Goal: Book appointment/travel/reservation

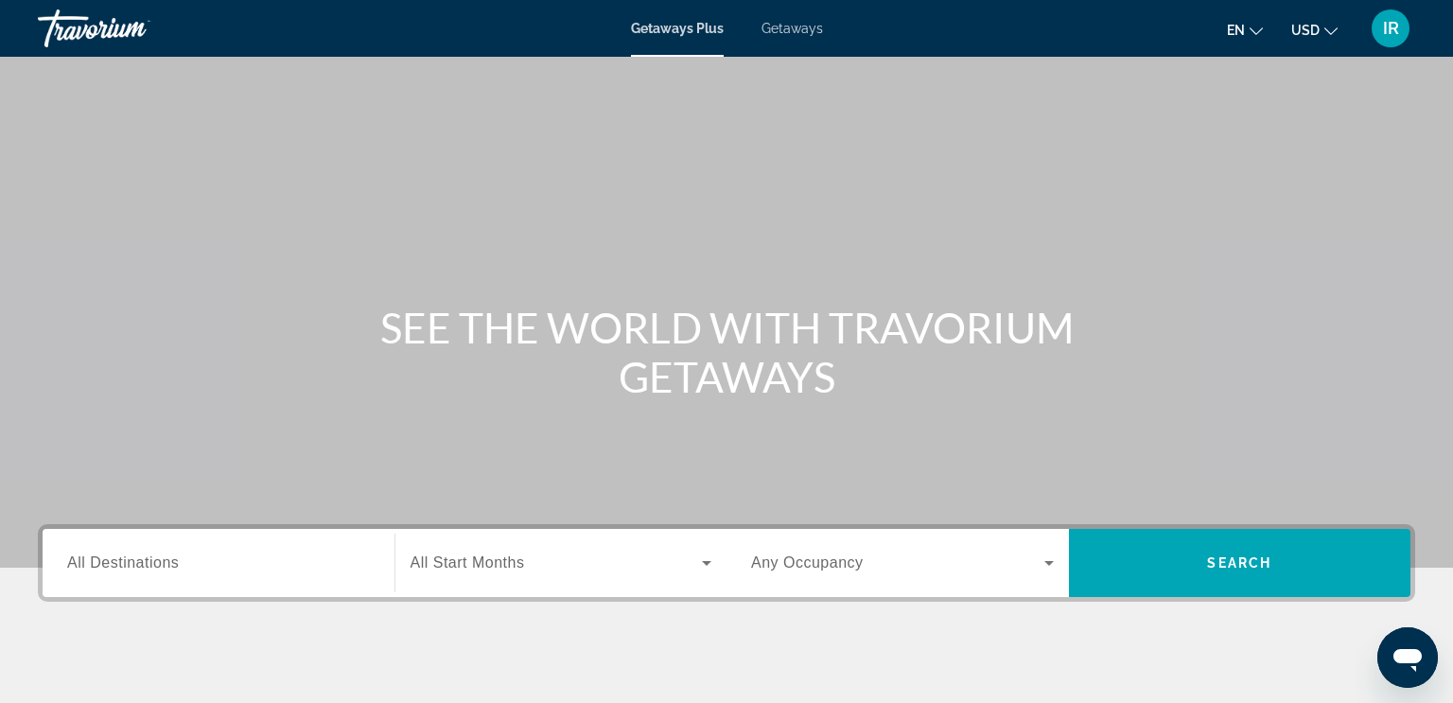
click at [1246, 26] on button "en English Español Français Italiano Português русский" at bounding box center [1245, 29] width 36 height 27
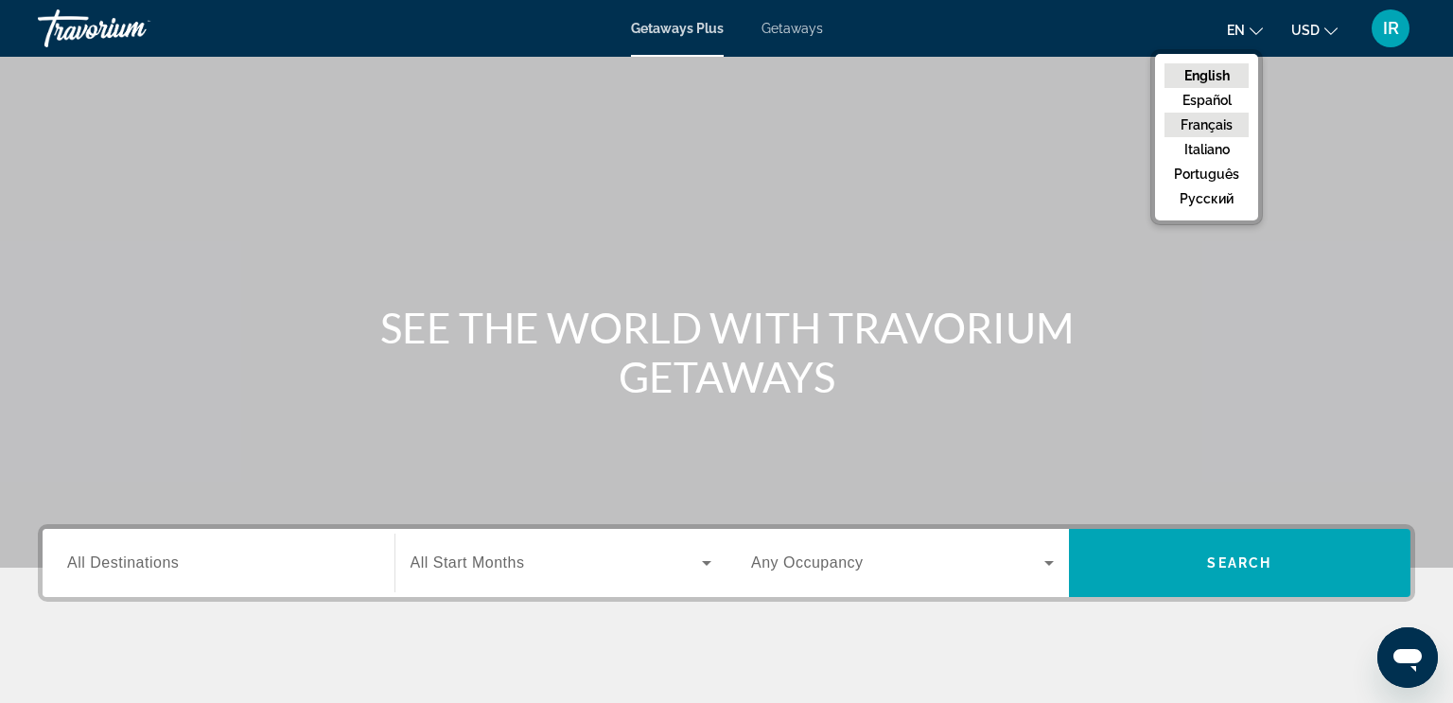
click at [1223, 127] on button "Français" at bounding box center [1206, 125] width 84 height 25
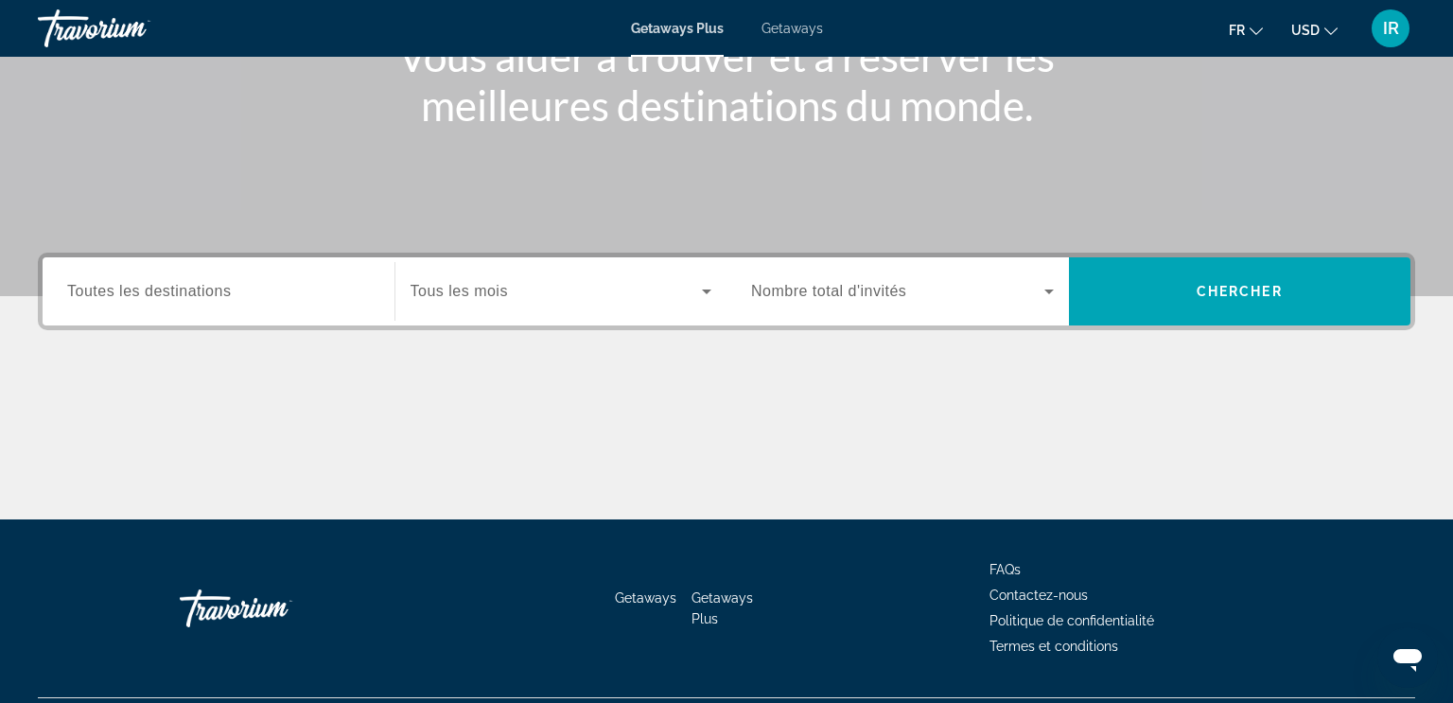
scroll to position [319, 0]
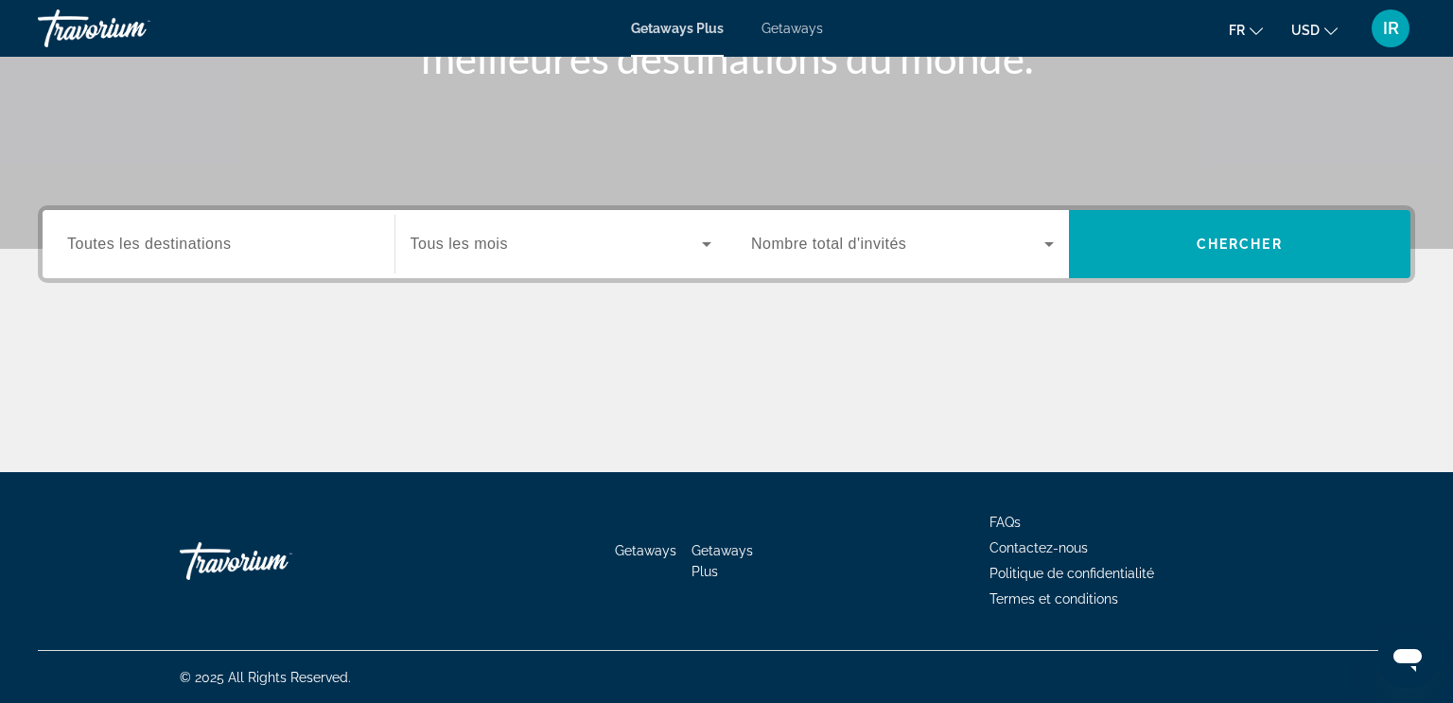
click at [822, 236] on span "Nombre total d'invités" at bounding box center [828, 244] width 155 height 16
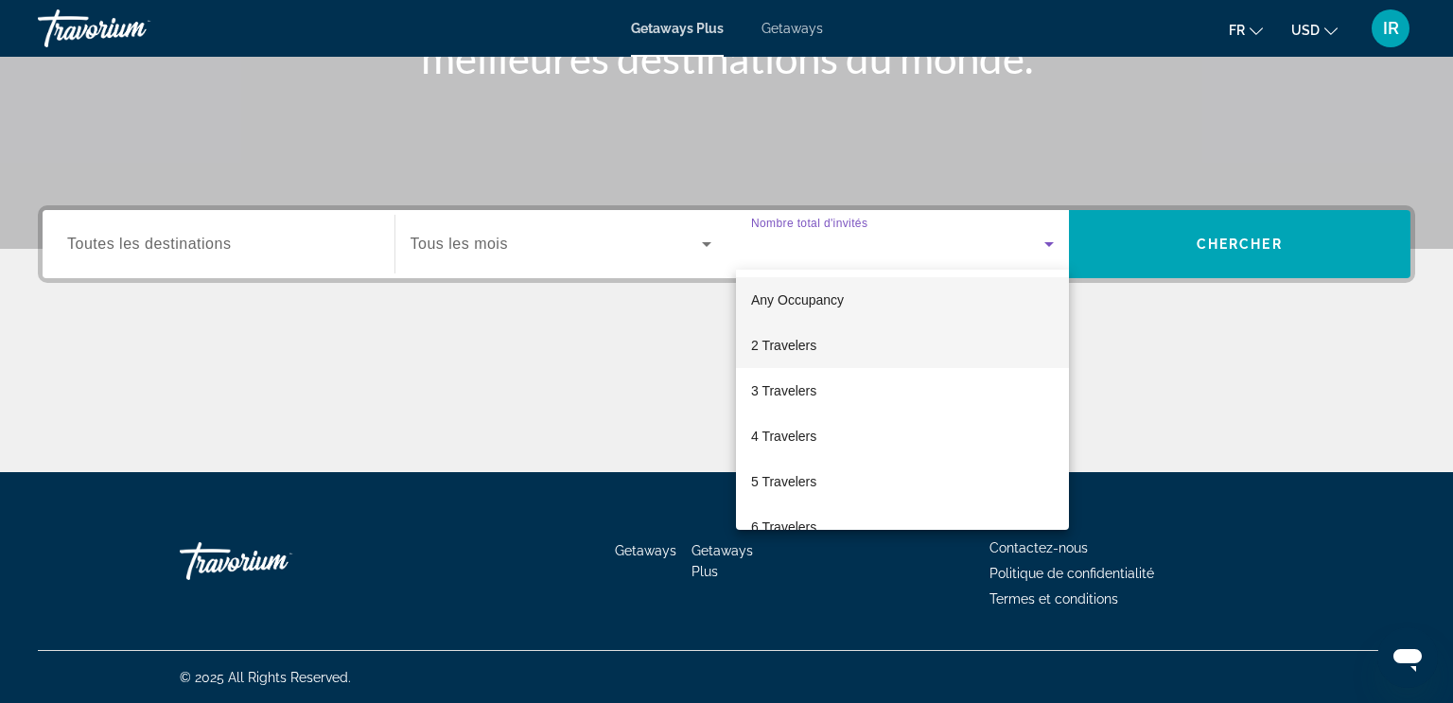
click at [794, 342] on span "2 Travelers" at bounding box center [783, 345] width 65 height 23
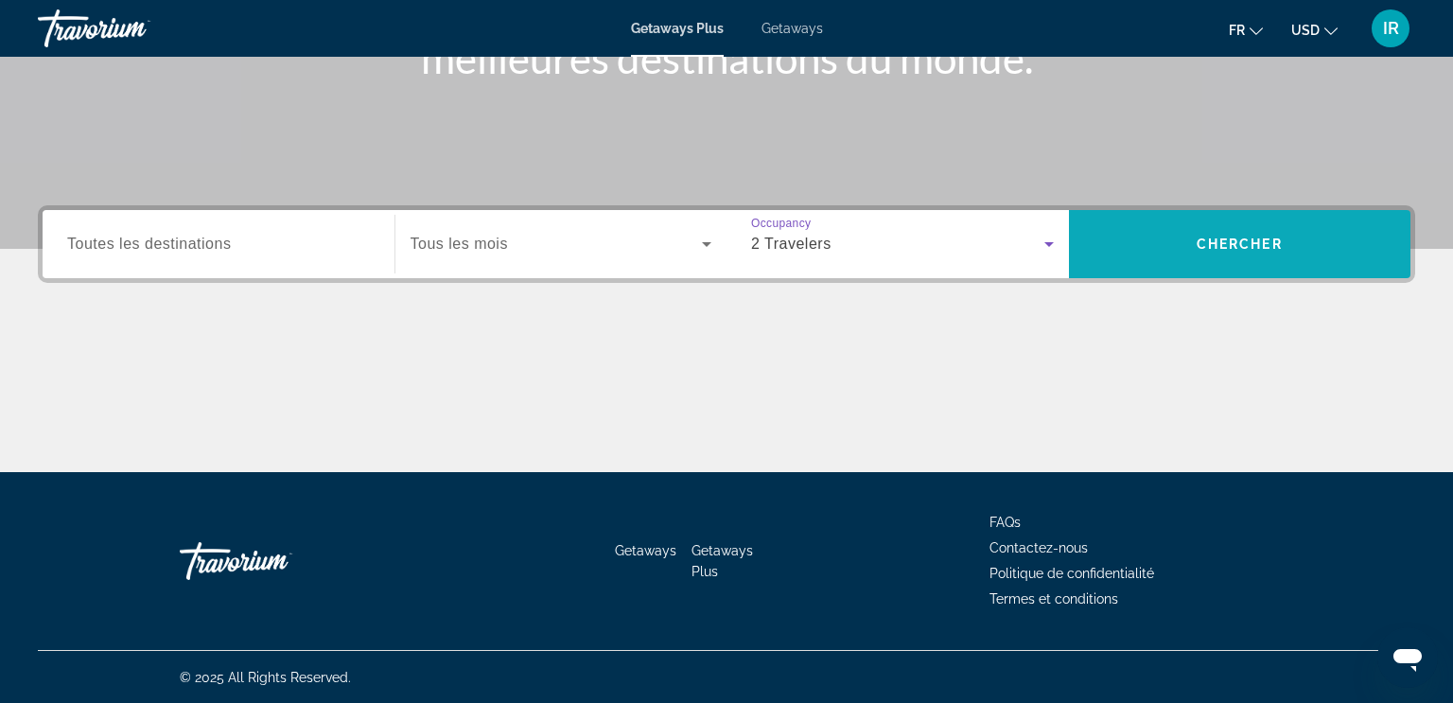
click at [1205, 248] on span "Chercher" at bounding box center [1240, 243] width 86 height 15
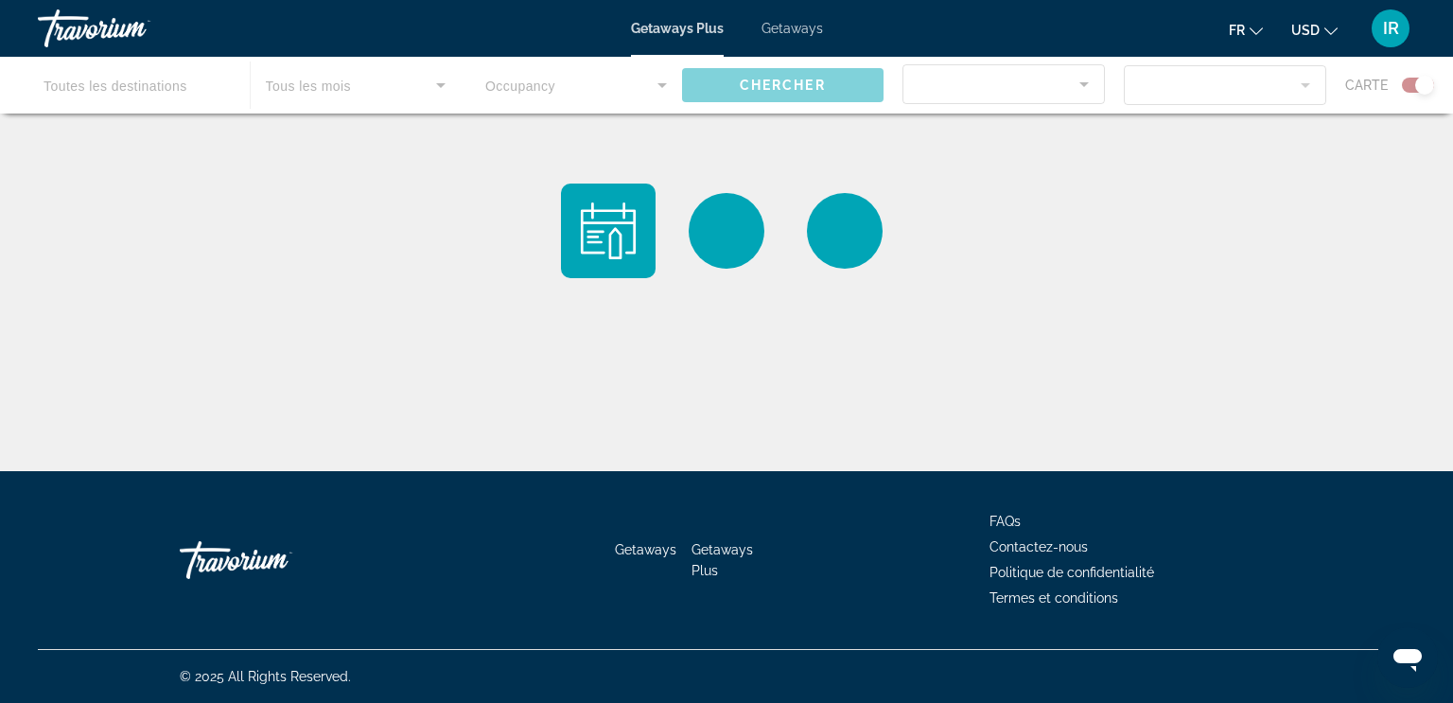
click at [1305, 38] on button "USD USD ($) MXN (Mex$) CAD (Can$) GBP (£) EUR (€) AUD (A$) NZD (NZ$) CNY (CN¥)" at bounding box center [1314, 29] width 46 height 27
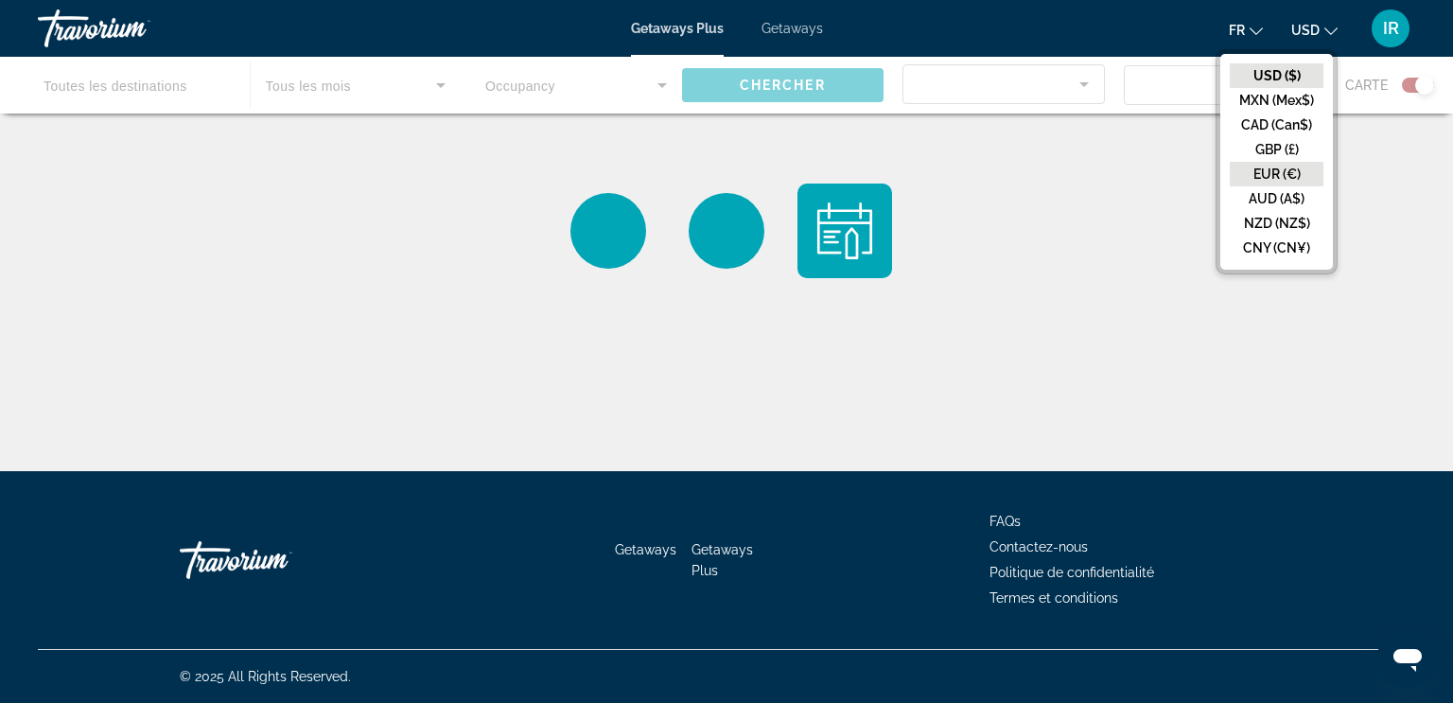
click at [1279, 169] on button "EUR (€)" at bounding box center [1277, 174] width 94 height 25
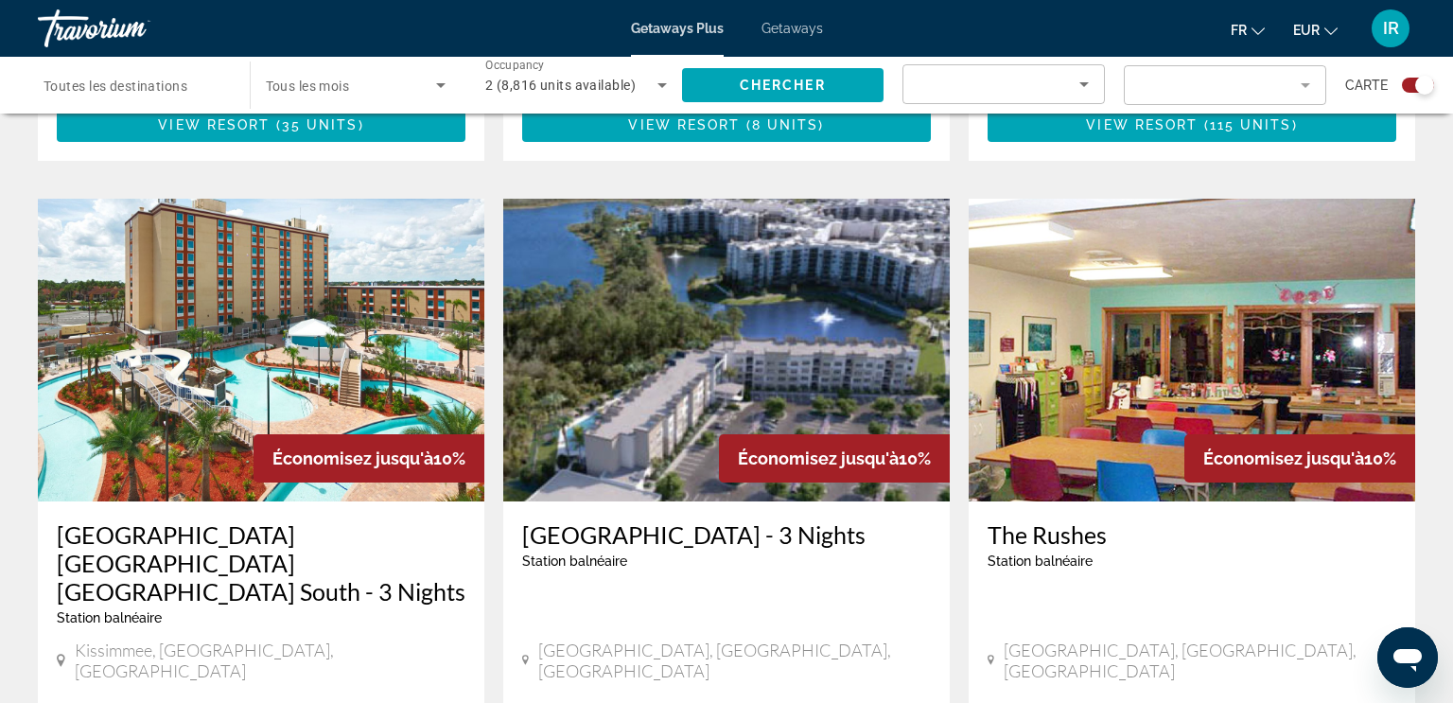
scroll to position [2594, 0]
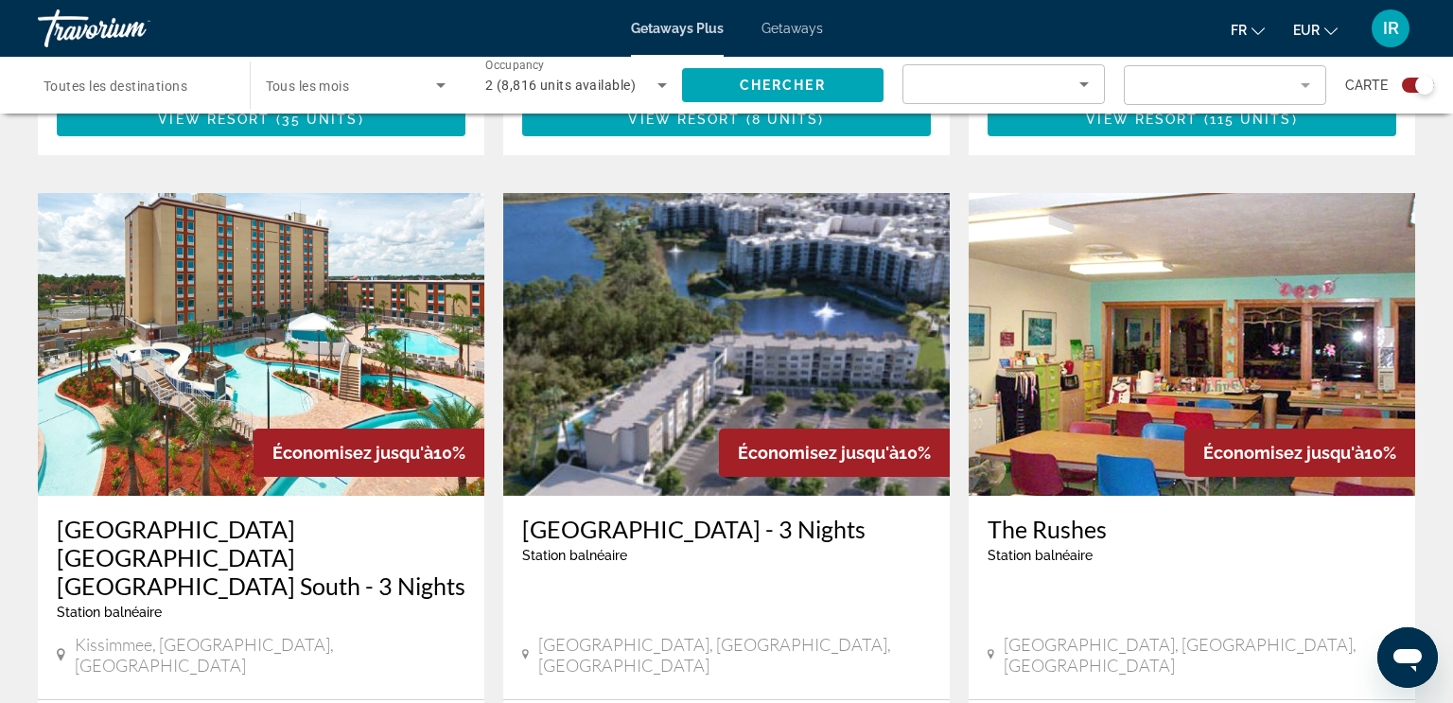
click at [1023, 209] on img "Main content" at bounding box center [1192, 344] width 446 height 303
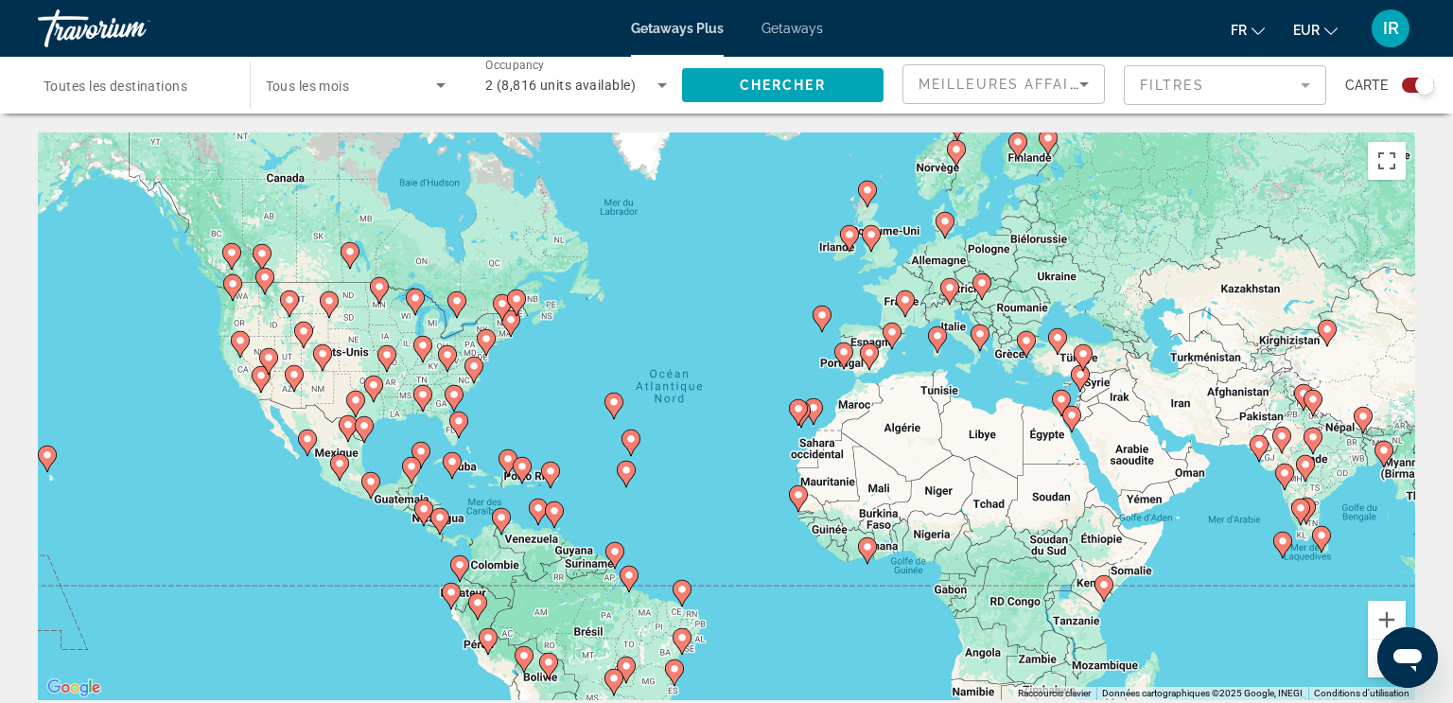
click at [1101, 592] on icon "Main content" at bounding box center [1103, 588] width 17 height 25
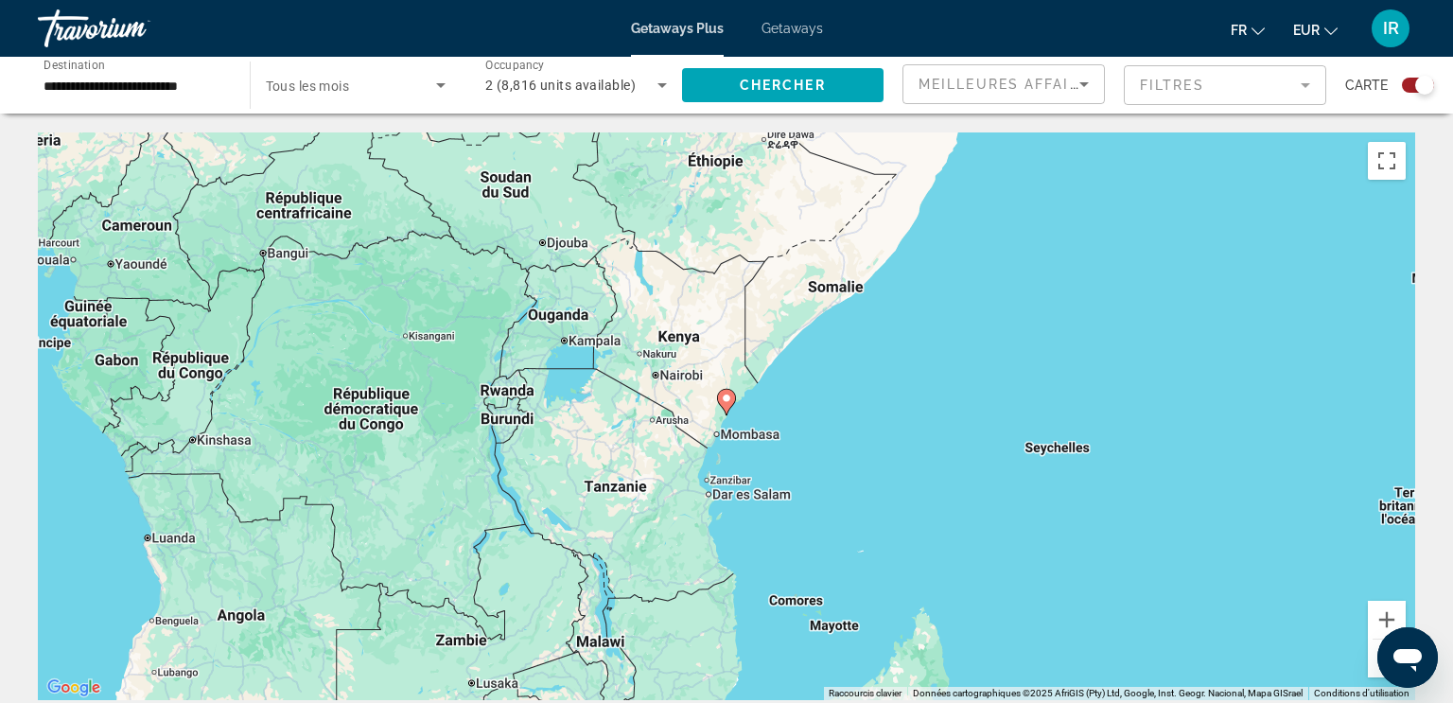
click at [725, 402] on image "Main content" at bounding box center [726, 398] width 11 height 11
type input "**********"
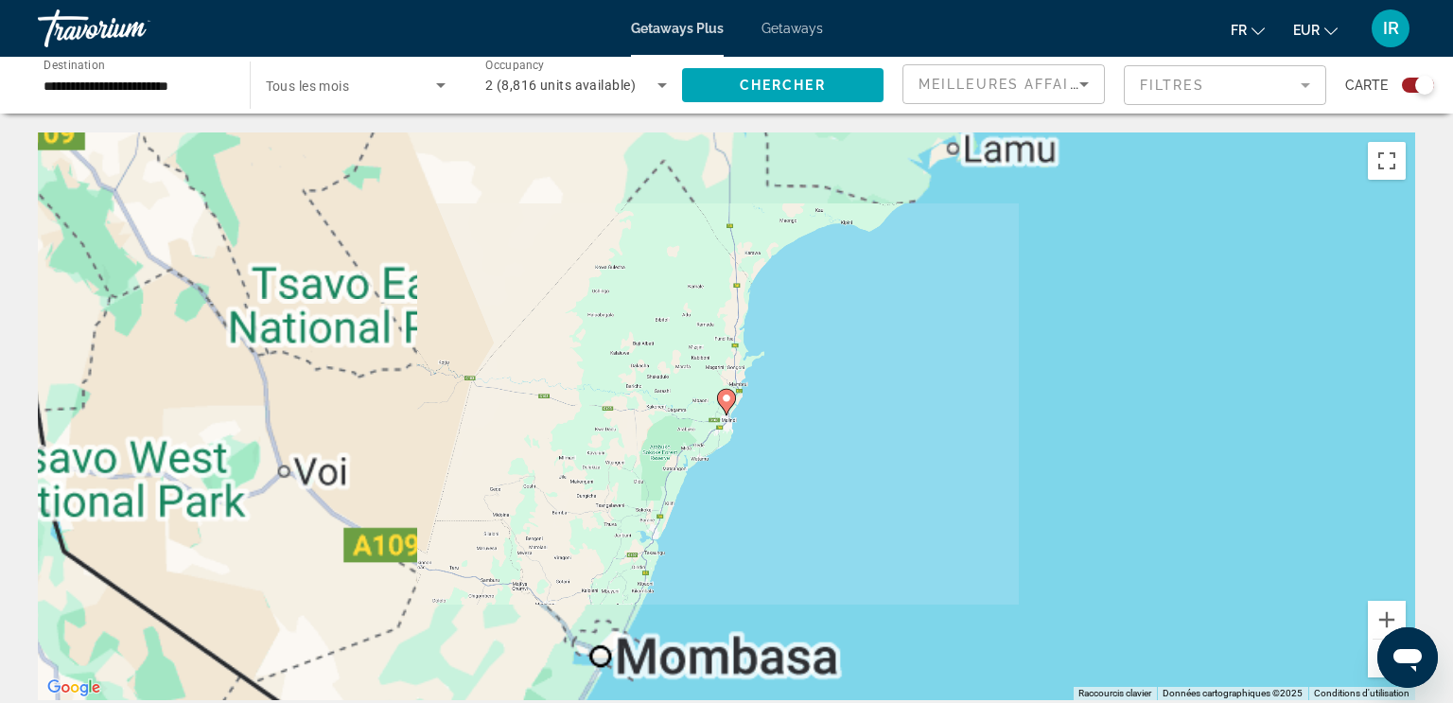
click at [725, 402] on image "Main content" at bounding box center [726, 398] width 11 height 11
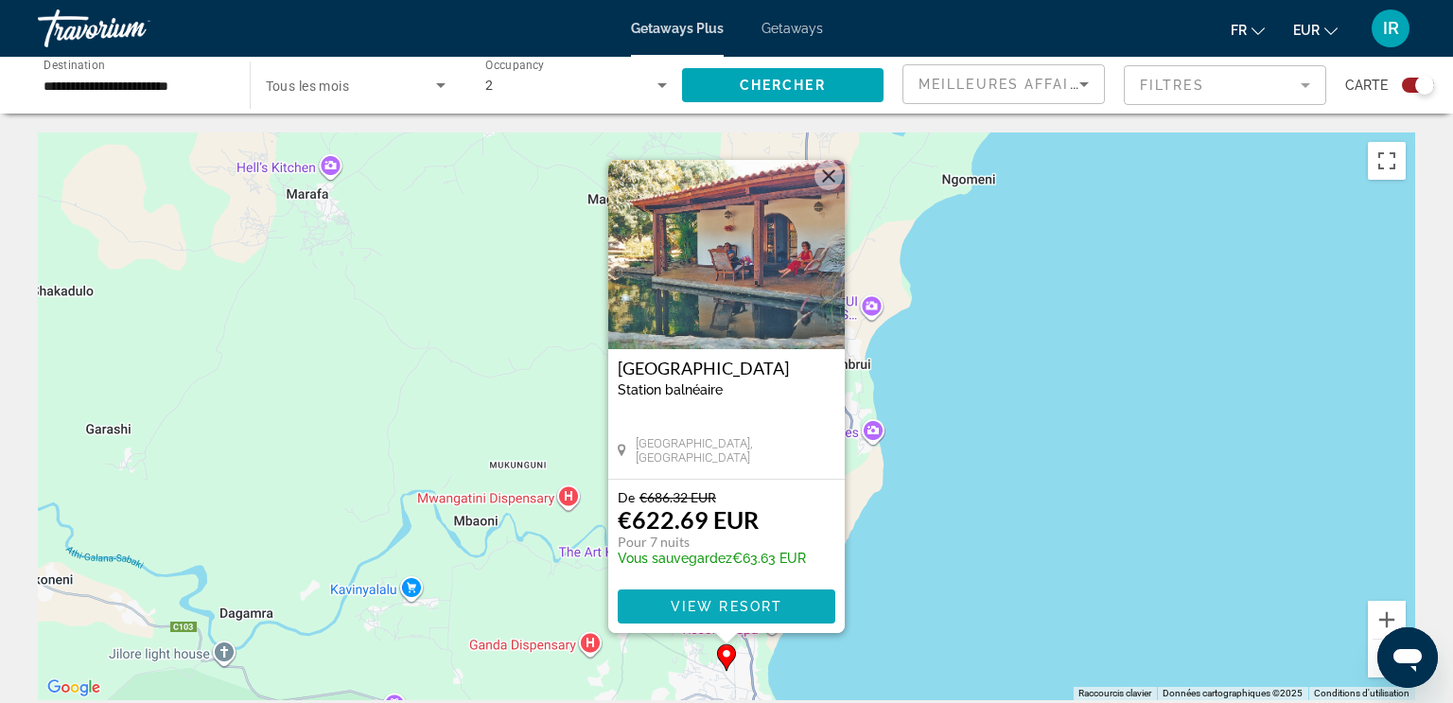
click at [741, 605] on span "View Resort" at bounding box center [727, 606] width 112 height 15
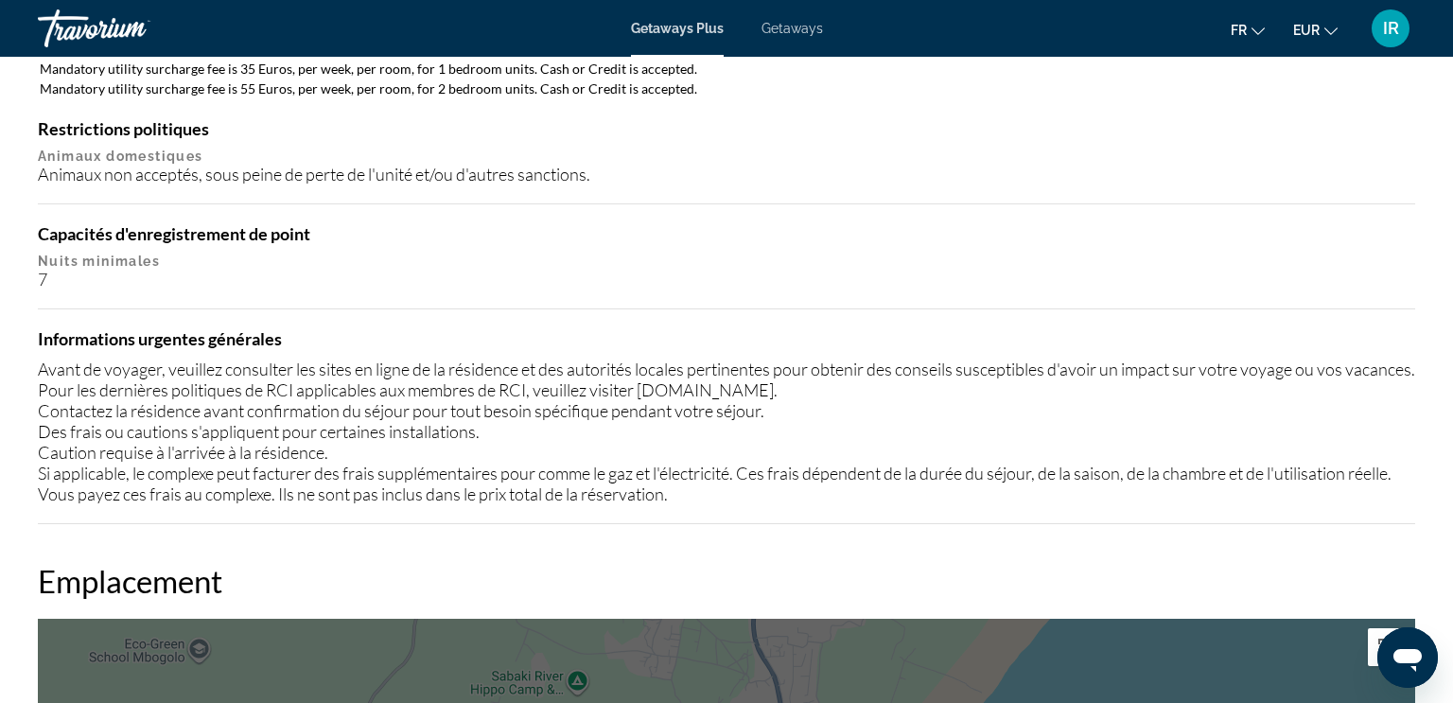
scroll to position [1874, 0]
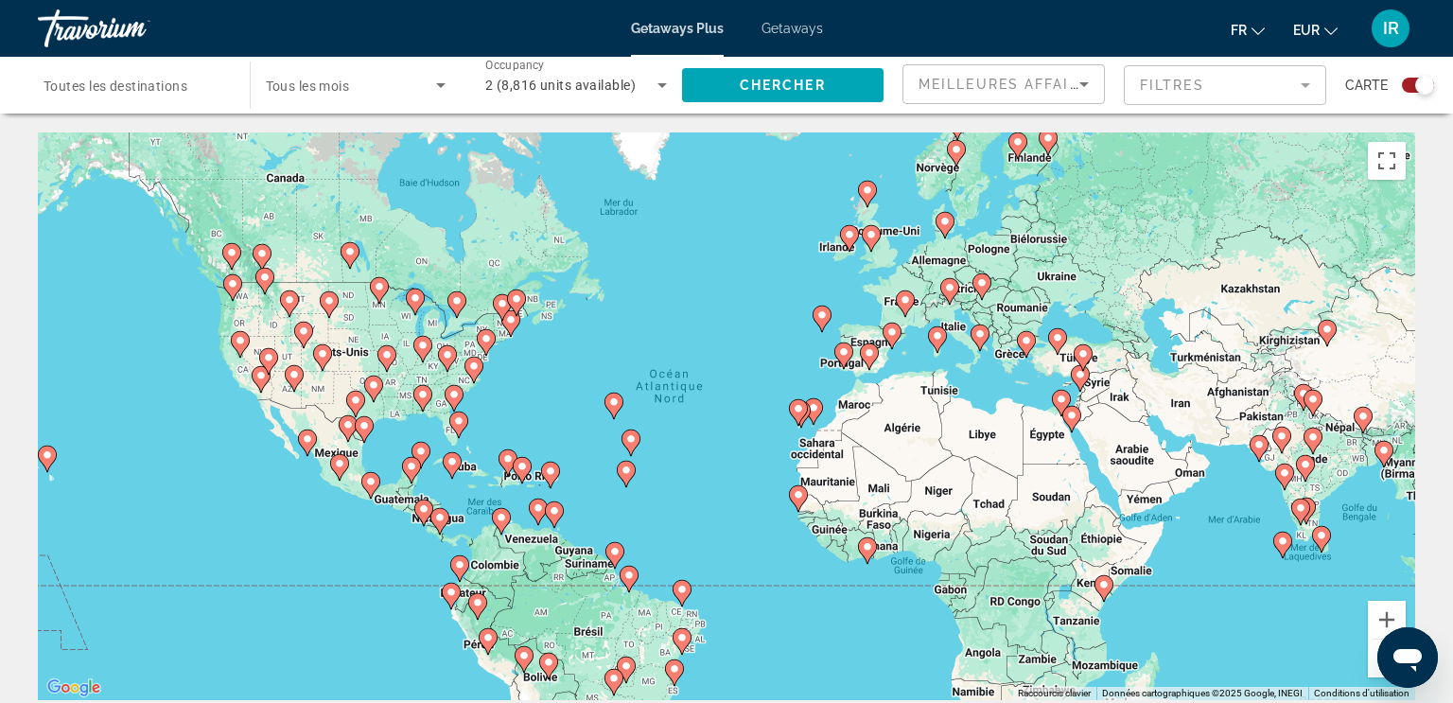
click at [663, 39] on div "Getaways Plus Getaways fr English Español Français Italiano Português русский E…" at bounding box center [726, 28] width 1453 height 49
click at [1079, 83] on icon "Sort by" at bounding box center [1084, 84] width 23 height 23
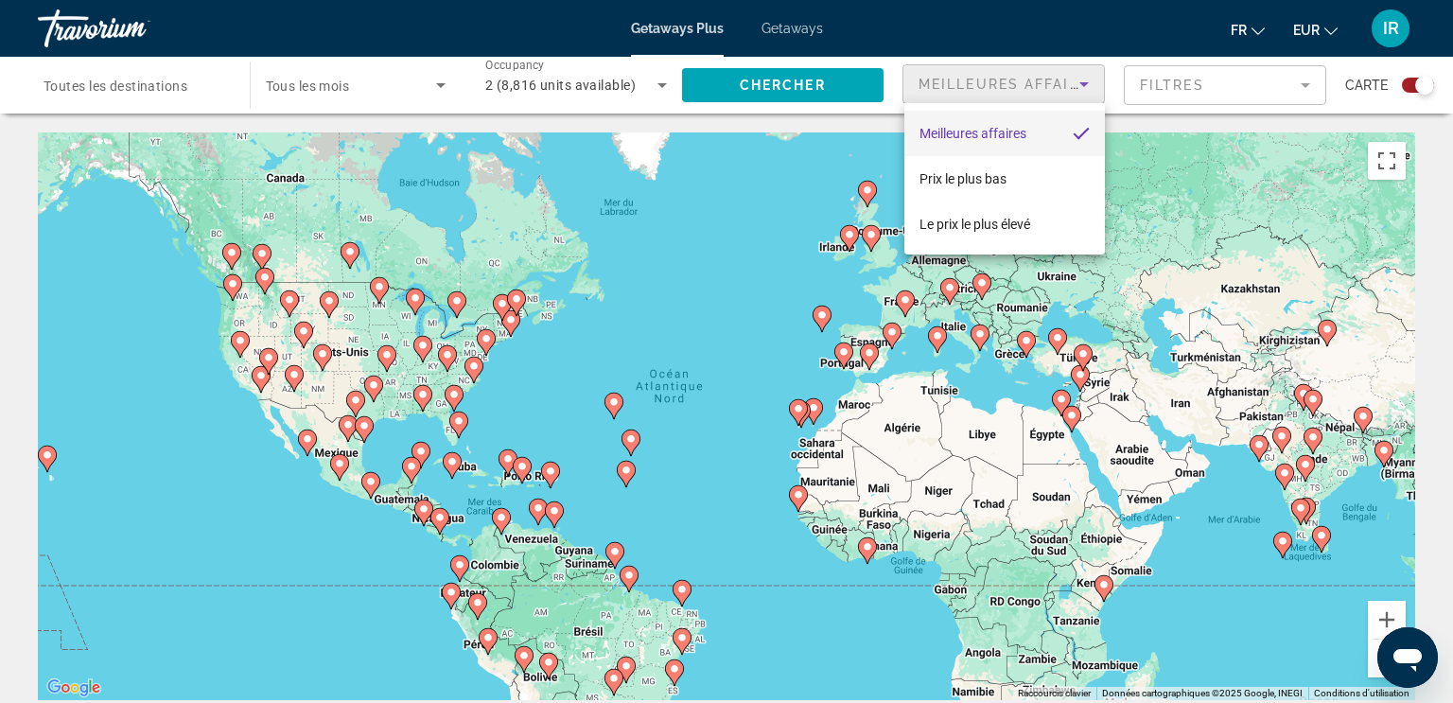
click at [1028, 127] on mat-option "Meilleures affaires" at bounding box center [1004, 133] width 201 height 45
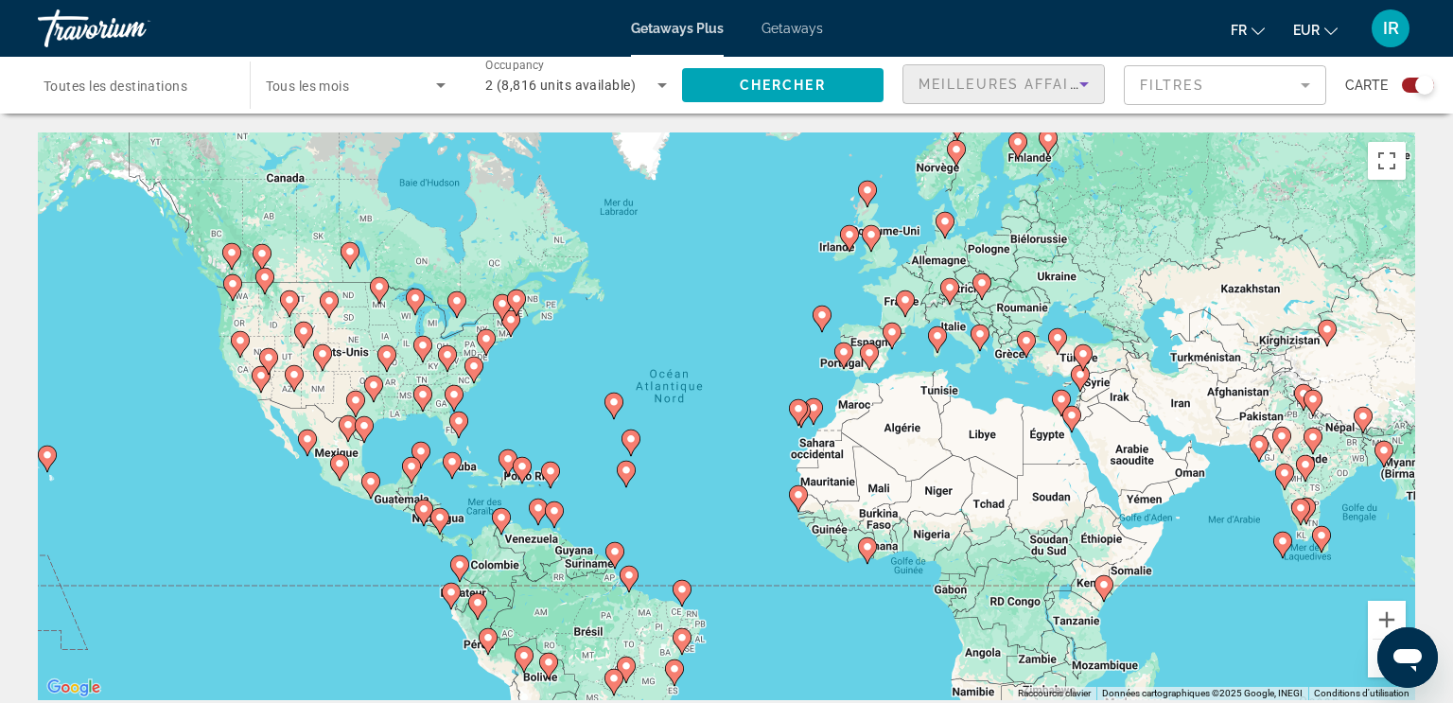
click at [1419, 79] on div "Search widget" at bounding box center [1424, 85] width 19 height 19
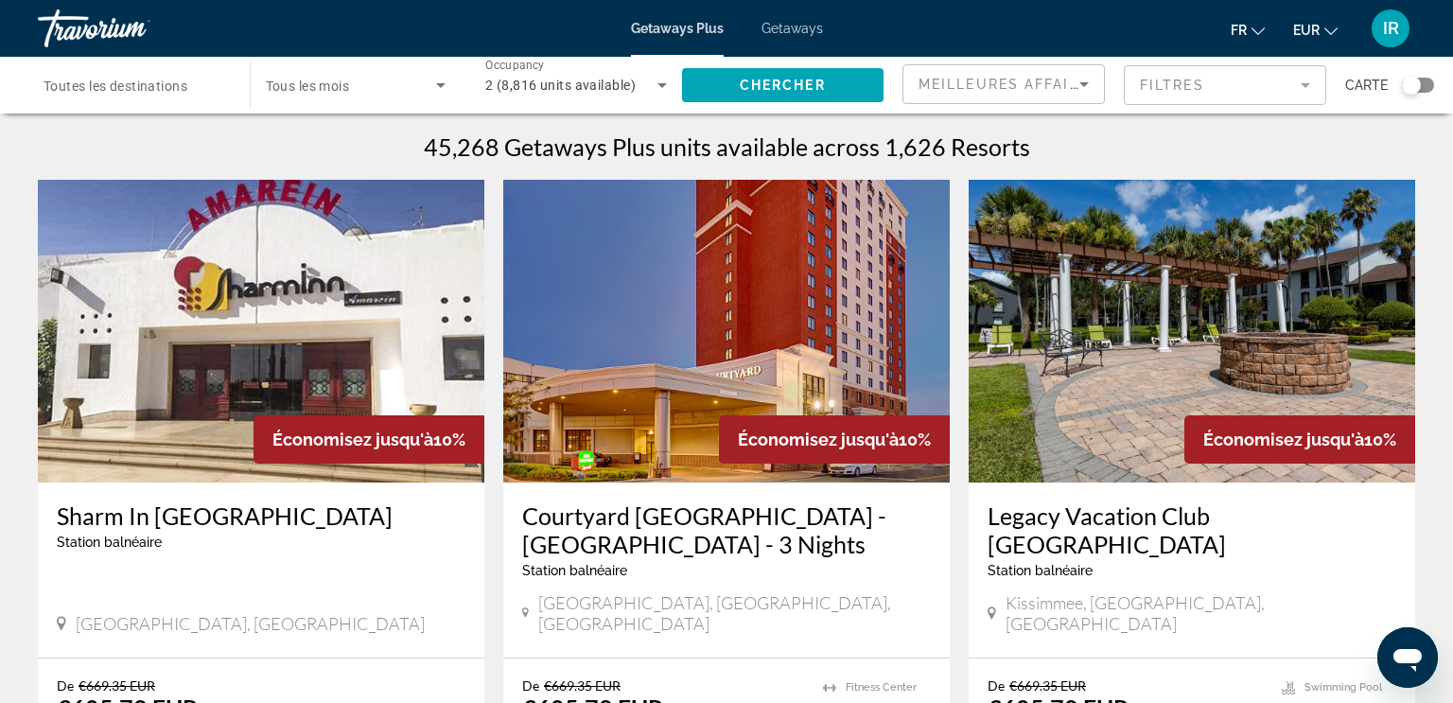
click at [1419, 79] on div "Search widget" at bounding box center [1411, 85] width 19 height 19
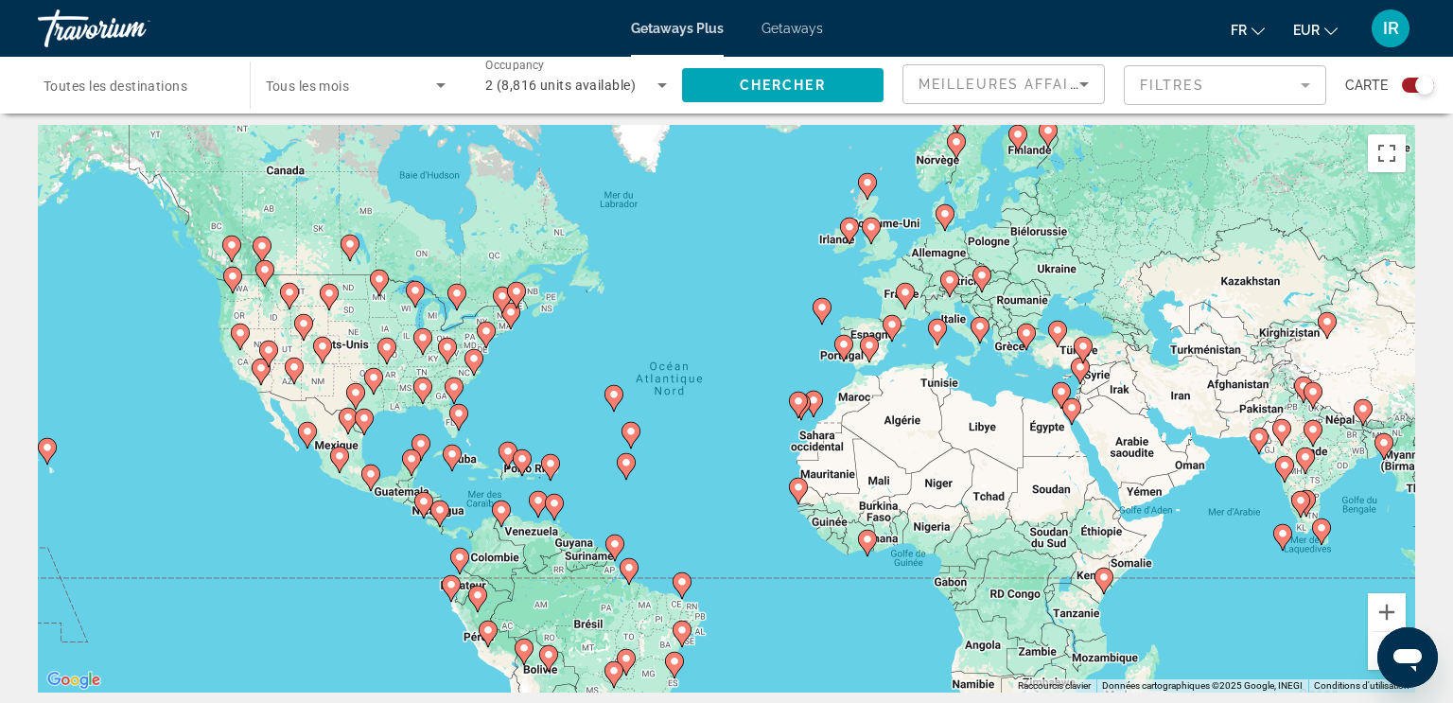
scroll to position [7, 0]
click at [771, 38] on div "Getaways Plus Getaways fr English Español Français Italiano Português русский E…" at bounding box center [726, 28] width 1453 height 49
click at [785, 31] on span "Getaways" at bounding box center [791, 28] width 61 height 15
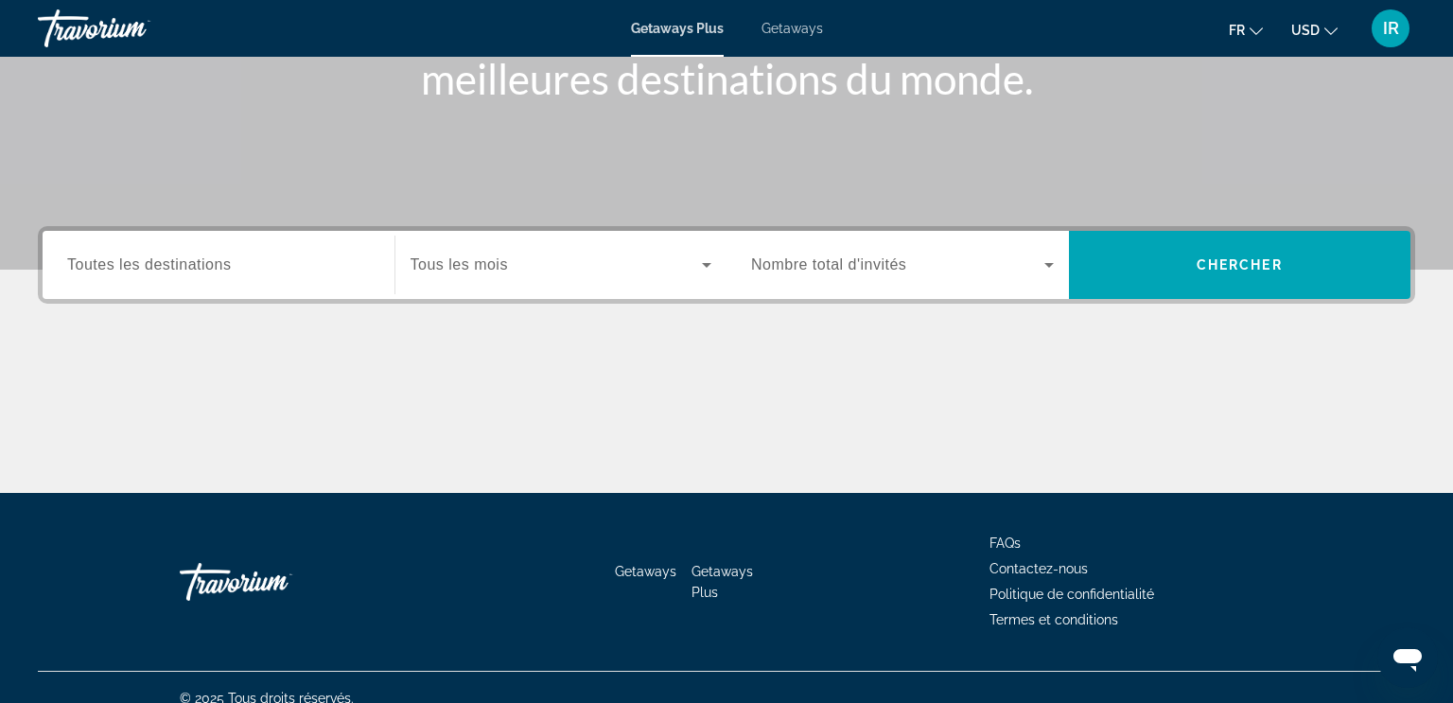
scroll to position [305, 0]
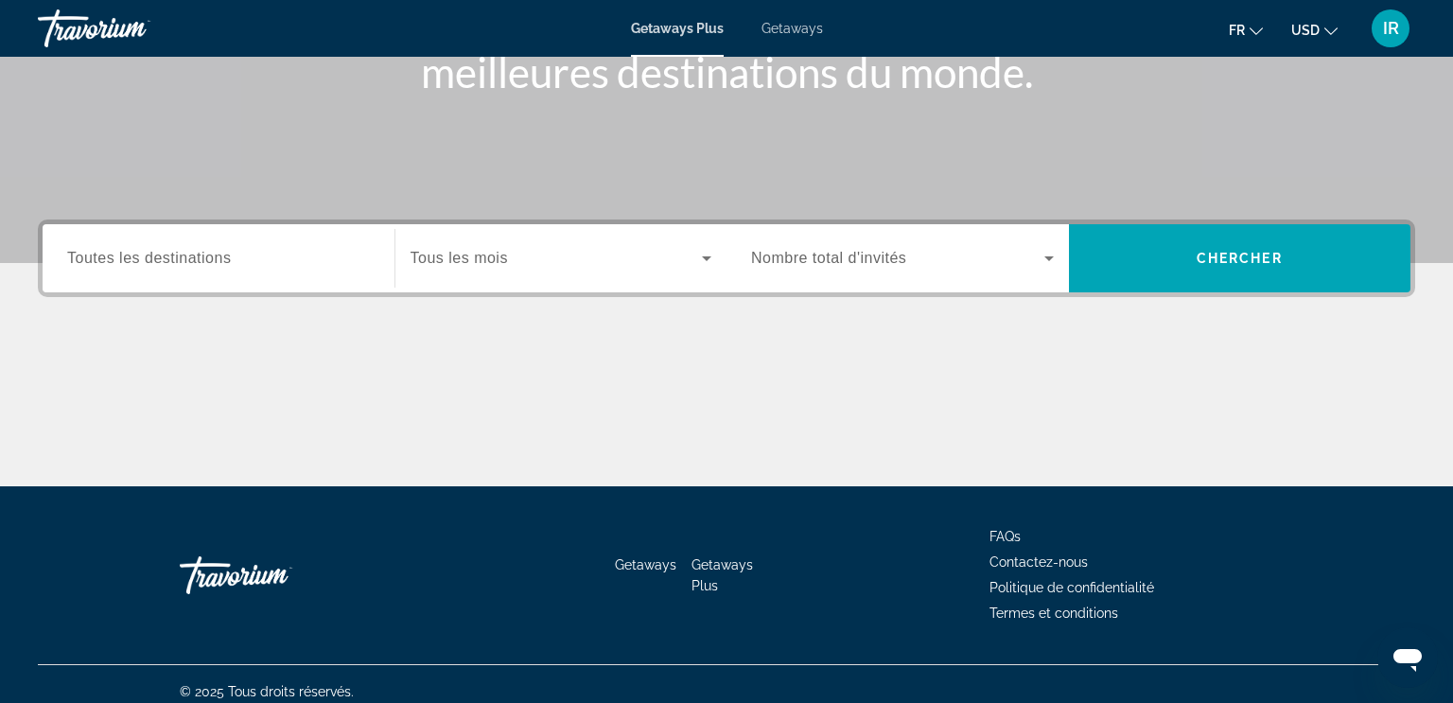
click at [295, 278] on div "Search widget" at bounding box center [218, 259] width 303 height 54
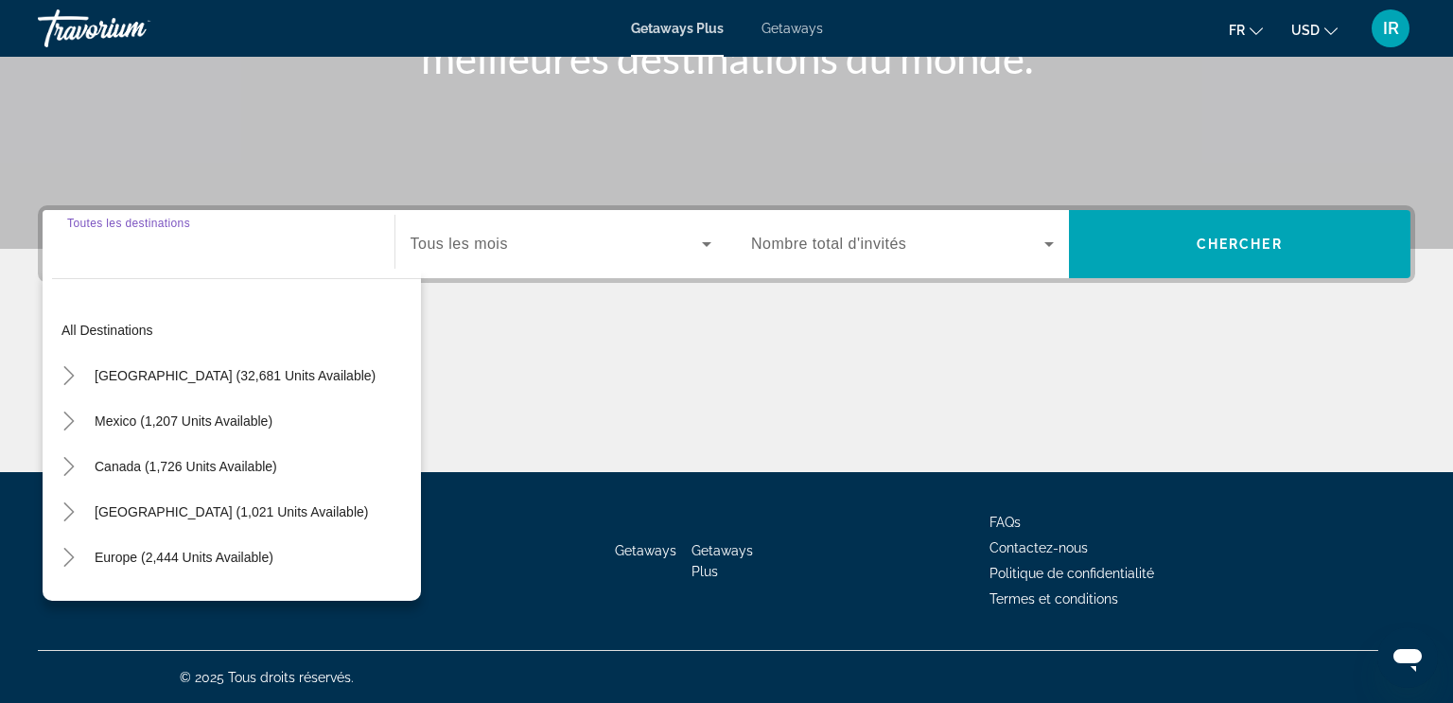
click at [805, 230] on div "Search widget" at bounding box center [902, 244] width 303 height 53
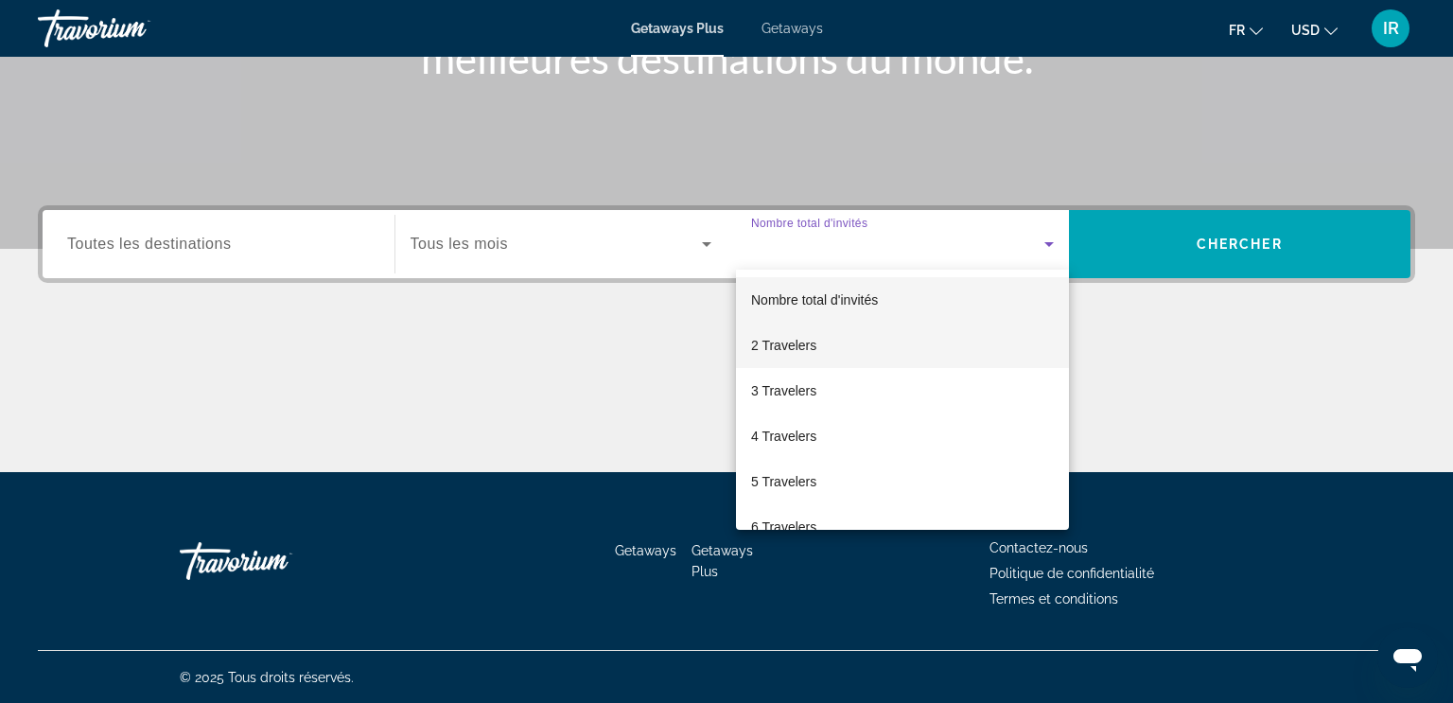
click at [795, 339] on span "2 Travelers" at bounding box center [783, 345] width 65 height 23
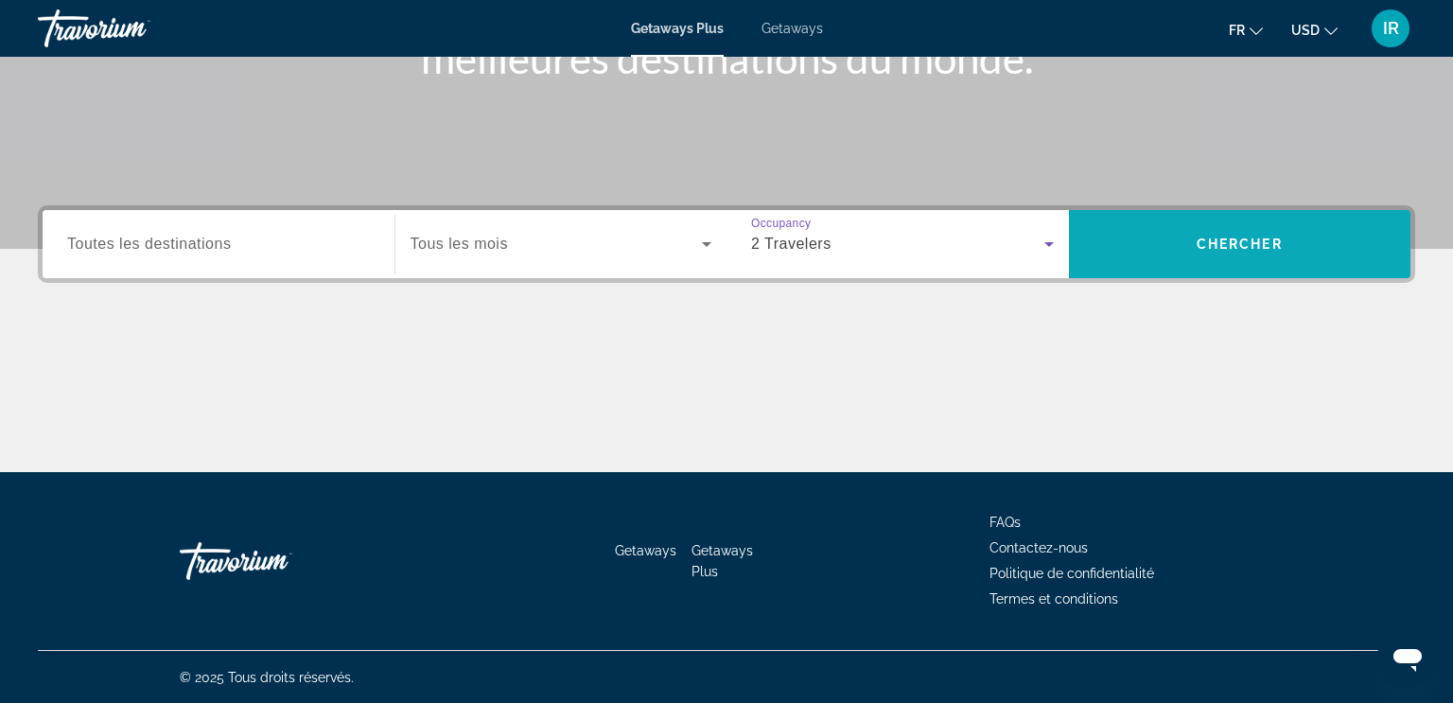
click at [1123, 256] on span "Search widget" at bounding box center [1240, 243] width 342 height 45
